Goal: Information Seeking & Learning: Learn about a topic

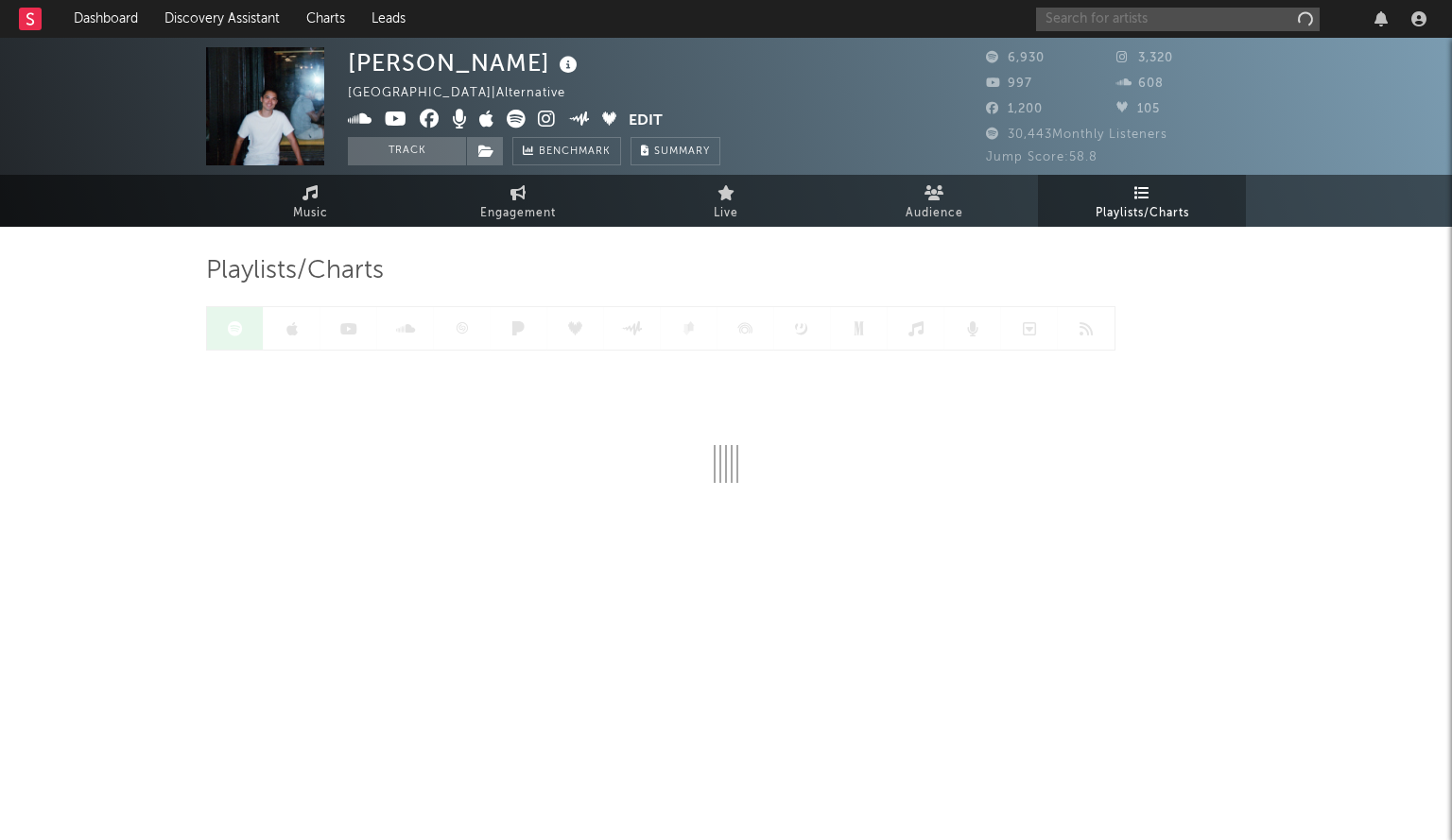
click at [1061, 19] on input "text" at bounding box center [1177, 19] width 283 height 24
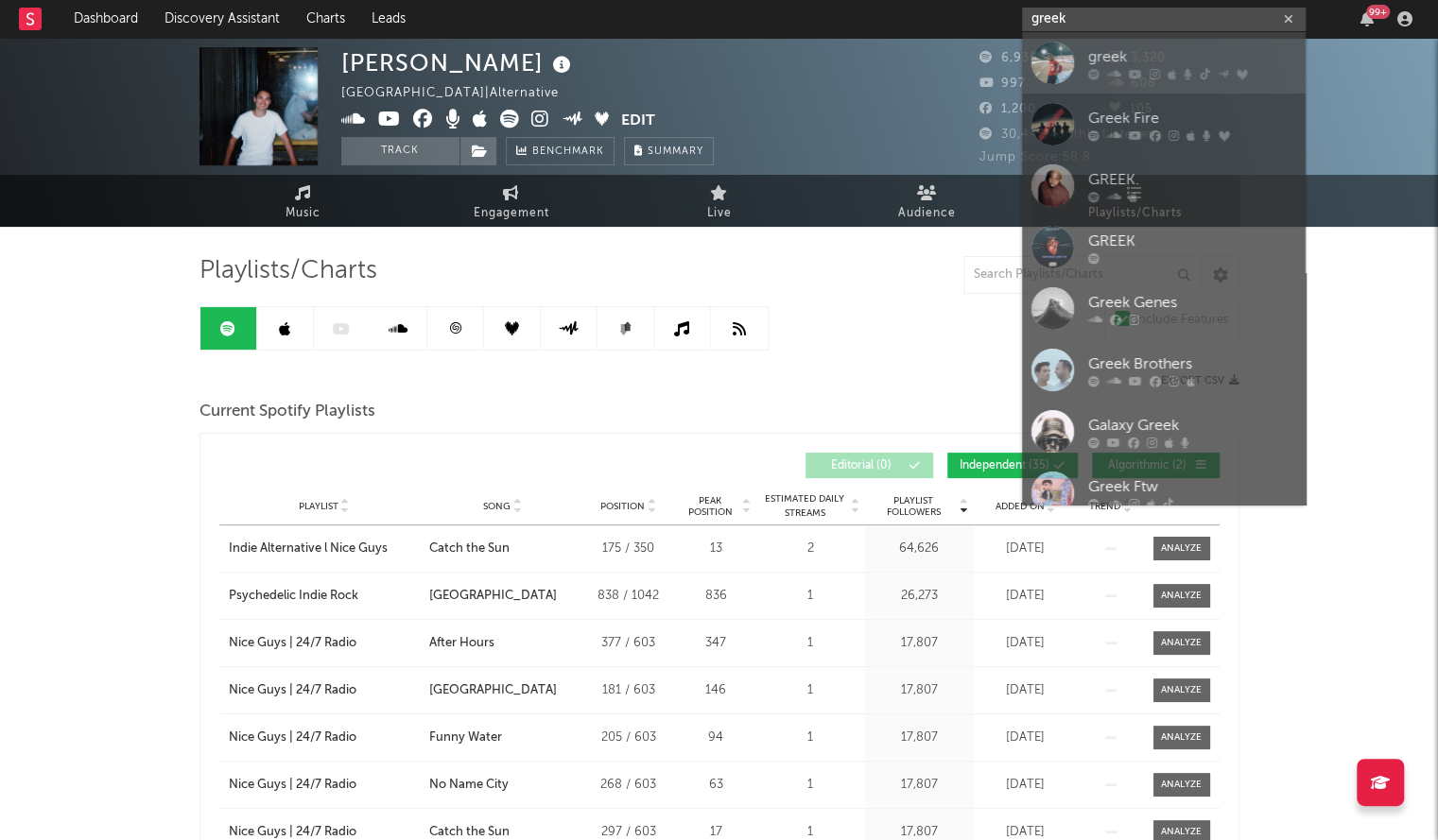
type input "greek"
click at [1057, 50] on div at bounding box center [1052, 63] width 43 height 43
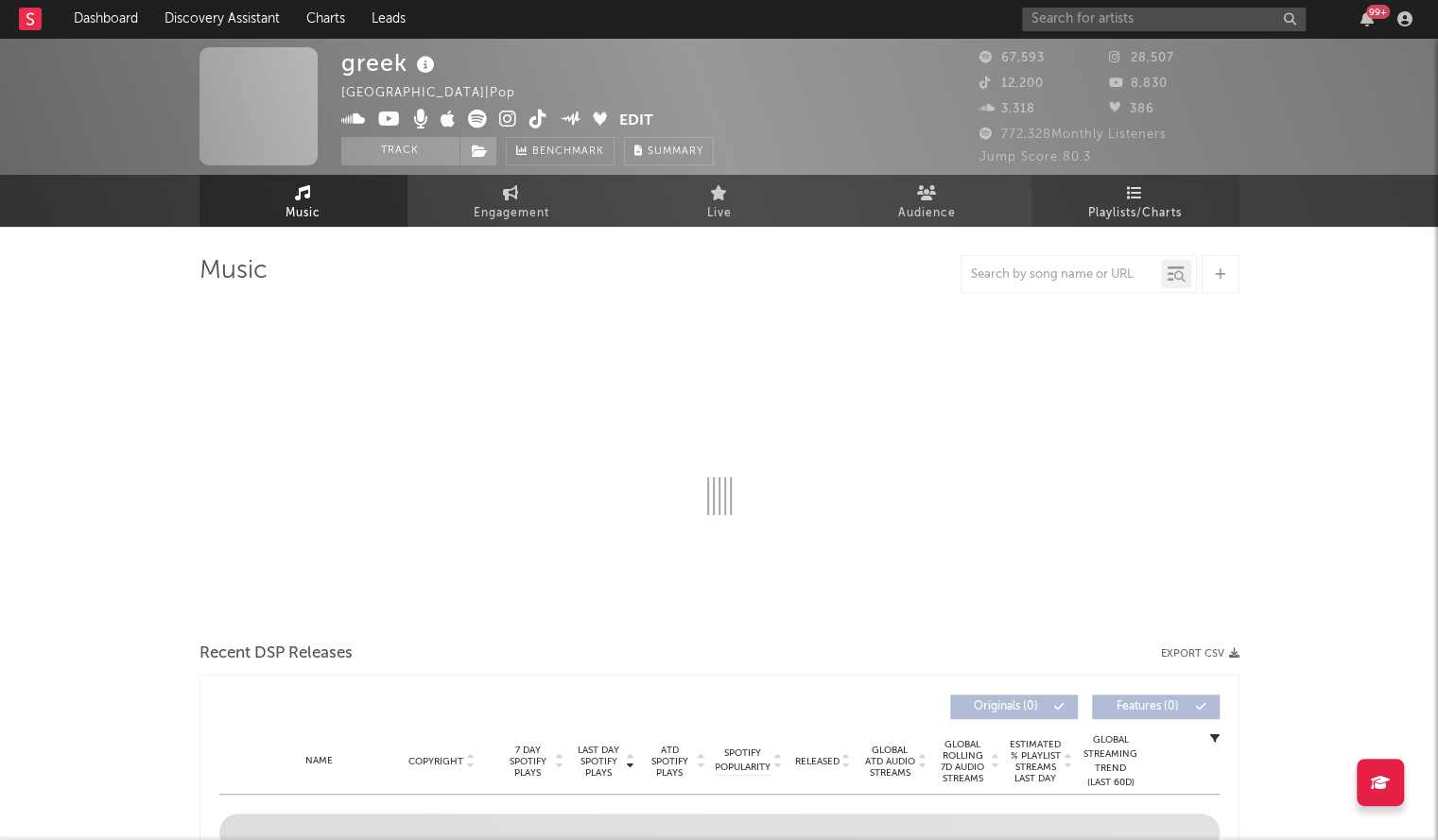
select select "6m"
